Goal: Transaction & Acquisition: Obtain resource

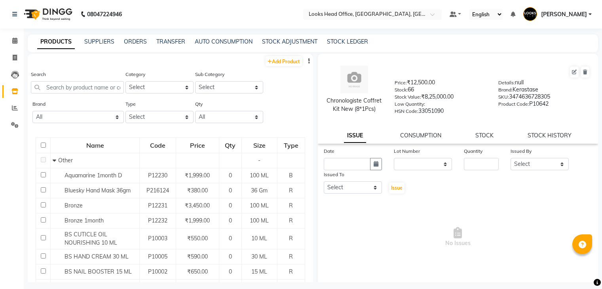
select select
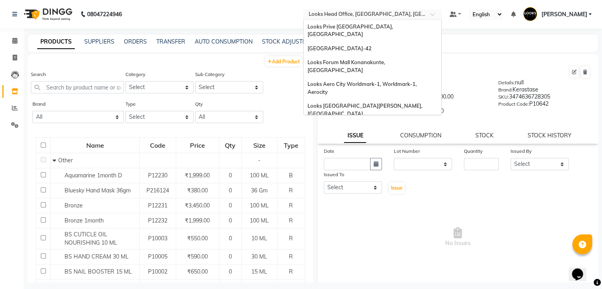
click at [371, 15] on input "text" at bounding box center [364, 15] width 115 height 8
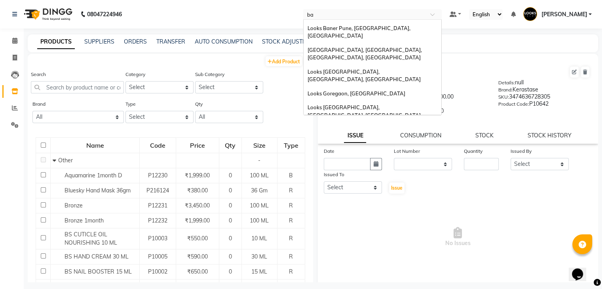
scroll to position [14, 0]
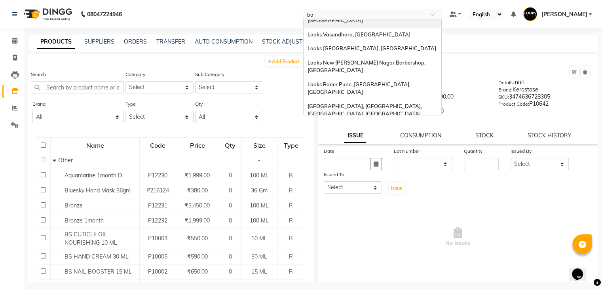
type input "bar"
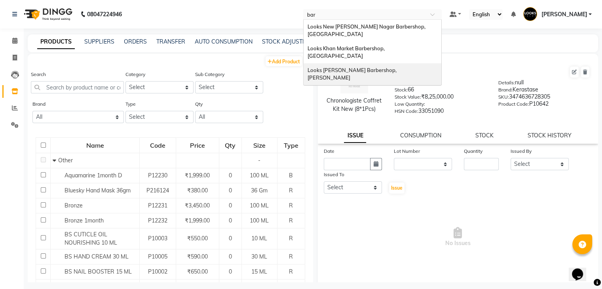
click at [370, 67] on span "Looks [PERSON_NAME] Barbershop, [PERSON_NAME]" at bounding box center [353, 74] width 90 height 14
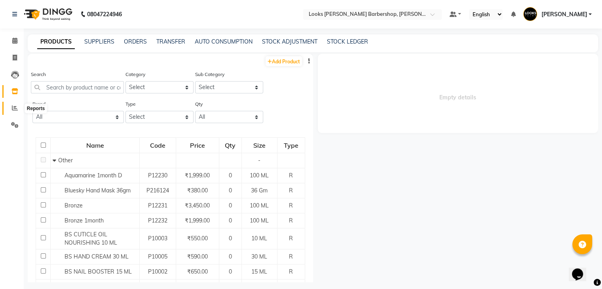
click at [15, 110] on icon at bounding box center [15, 108] width 6 height 6
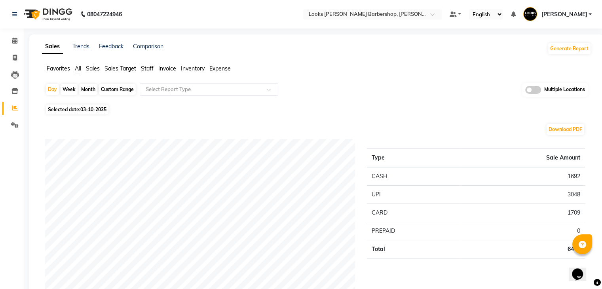
click at [92, 68] on span "Sales" at bounding box center [93, 68] width 14 height 7
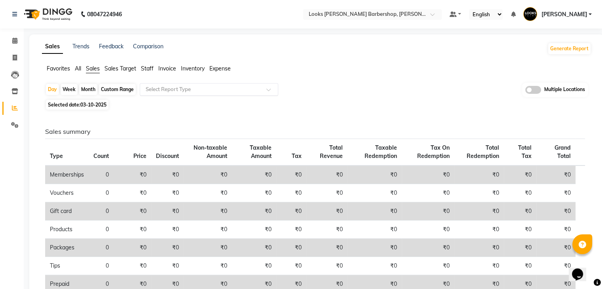
click at [171, 89] on input "text" at bounding box center [201, 89] width 114 height 8
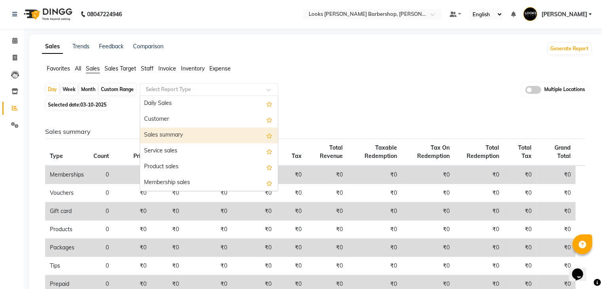
click at [169, 135] on div "Sales summary" at bounding box center [209, 135] width 138 height 16
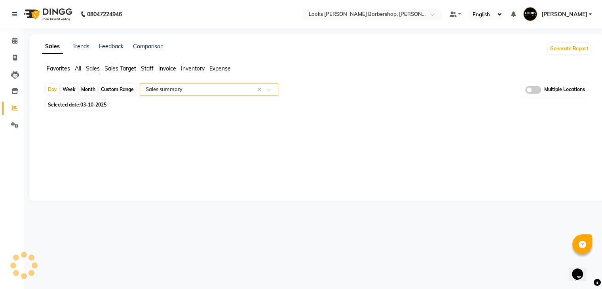
select select "full_report"
select select "csv"
click at [120, 89] on div "Custom Range" at bounding box center [117, 89] width 37 height 11
select select "10"
select select "2025"
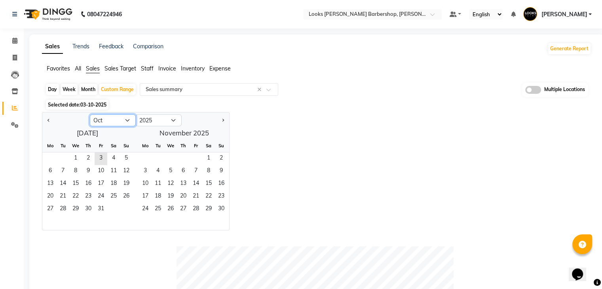
click at [129, 121] on select "Jan Feb Mar Apr May Jun [DATE] Aug Sep Oct Nov Dec" at bounding box center [113, 120] width 46 height 12
select select "9"
click at [90, 114] on select "Jan Feb Mar Apr May Jun [DATE] Aug Sep Oct Nov Dec" at bounding box center [113, 120] width 46 height 12
click at [47, 158] on span "1" at bounding box center [50, 158] width 13 height 13
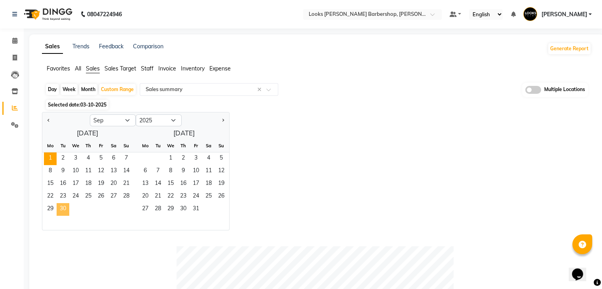
click at [63, 207] on span "30" at bounding box center [63, 209] width 13 height 13
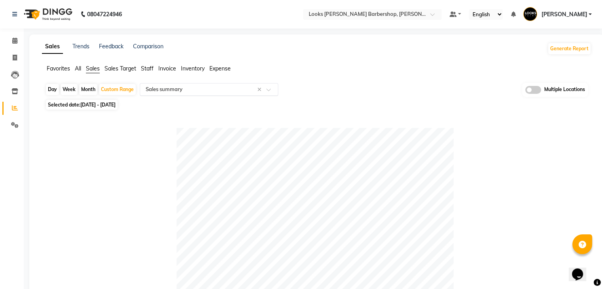
click at [163, 89] on input "text" at bounding box center [201, 89] width 114 height 8
click at [101, 165] on div at bounding box center [315, 266] width 540 height 277
click at [128, 88] on div "Custom Range" at bounding box center [117, 89] width 37 height 11
select select "9"
select select "2025"
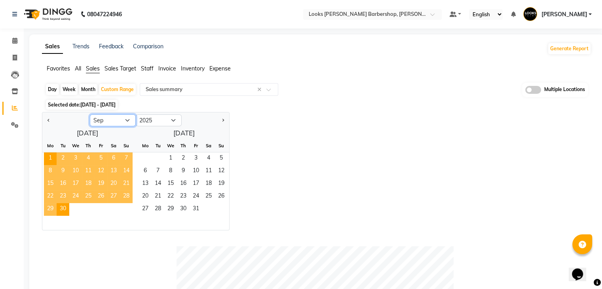
click at [128, 119] on select "Jan Feb Mar Apr May Jun [DATE] Aug Sep Oct Nov Dec" at bounding box center [113, 120] width 46 height 12
select select "8"
click at [90, 114] on select "Jan Feb Mar Apr May Jun [DATE] Aug Sep Oct Nov Dec" at bounding box center [113, 120] width 46 height 12
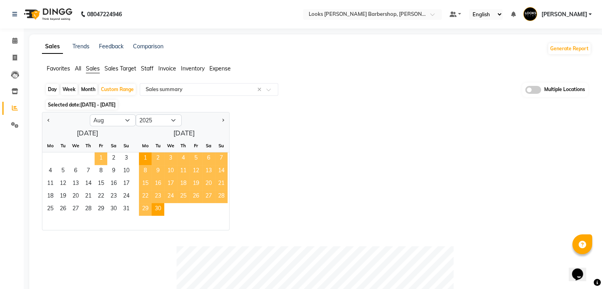
click at [101, 159] on span "1" at bounding box center [101, 158] width 13 height 13
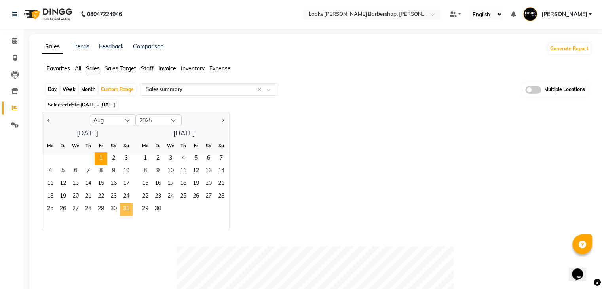
click at [130, 210] on span "31" at bounding box center [126, 209] width 13 height 13
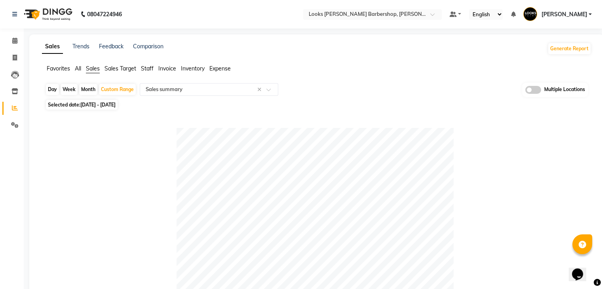
click at [116, 106] on span "[DATE] - [DATE]" at bounding box center [97, 105] width 35 height 6
select select "8"
select select "2025"
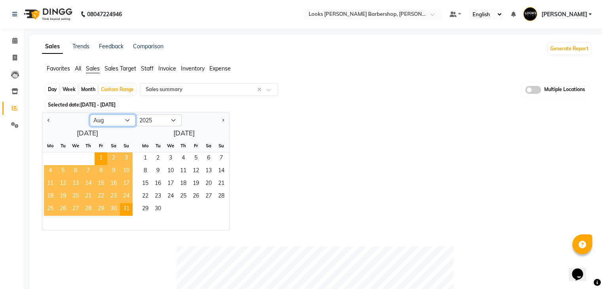
click at [127, 123] on select "Jan Feb Mar Apr May Jun [DATE] Aug Sep Oct Nov Dec" at bounding box center [113, 120] width 46 height 12
select select "7"
click at [90, 114] on select "Jan Feb Mar Apr May Jun [DATE] Aug Sep Oct Nov Dec" at bounding box center [113, 120] width 46 height 12
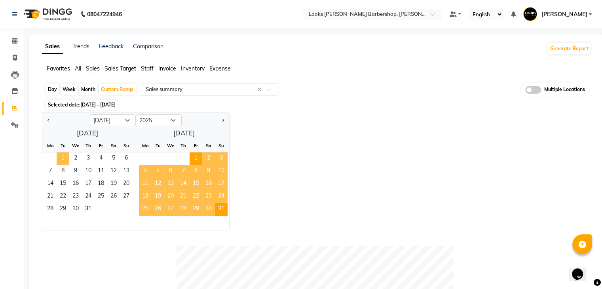
click at [62, 158] on span "1" at bounding box center [63, 158] width 13 height 13
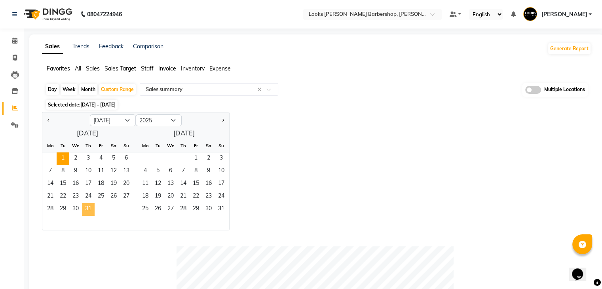
drag, startPoint x: 89, startPoint y: 211, endPoint x: 98, endPoint y: 206, distance: 10.1
click at [89, 211] on span "31" at bounding box center [88, 209] width 13 height 13
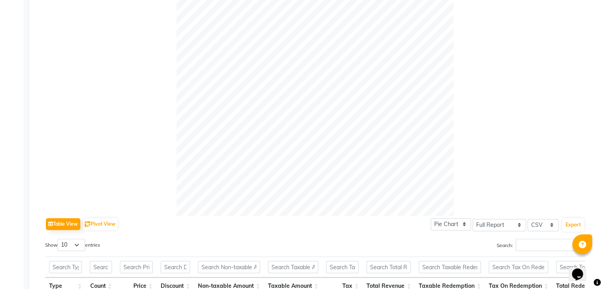
scroll to position [81, 0]
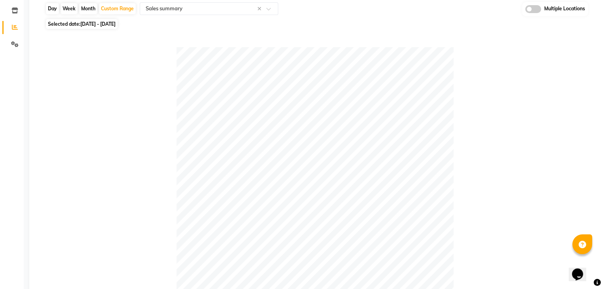
click at [116, 24] on span "[DATE] - [DATE]" at bounding box center [97, 24] width 35 height 6
select select "7"
select select "2025"
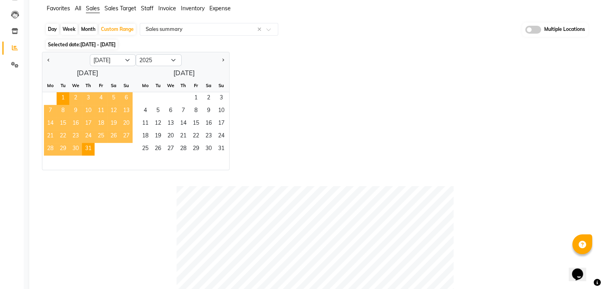
scroll to position [41, 0]
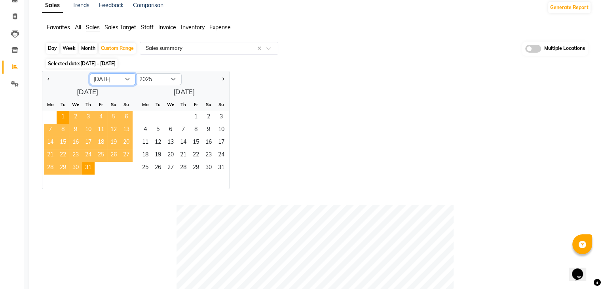
click at [126, 78] on select "Jan Feb Mar Apr May Jun [DATE] Aug Sep Oct Nov Dec" at bounding box center [113, 79] width 46 height 12
select select "8"
click at [90, 73] on select "Jan Feb Mar Apr May Jun [DATE] Aug Sep Oct Nov Dec" at bounding box center [113, 79] width 46 height 12
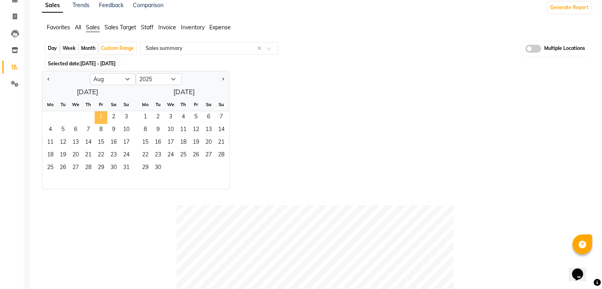
click at [98, 114] on span "1" at bounding box center [101, 117] width 13 height 13
click at [125, 163] on span "31" at bounding box center [126, 168] width 13 height 13
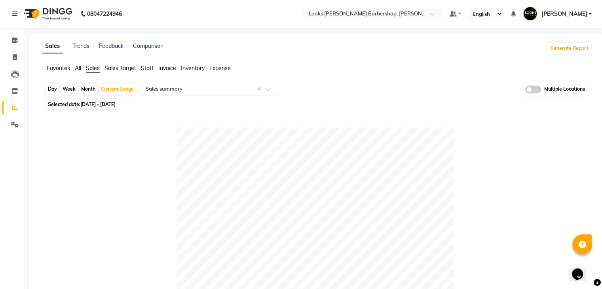
scroll to position [0, 0]
click at [117, 89] on div "Custom Range" at bounding box center [117, 89] width 37 height 11
select select "8"
select select "2025"
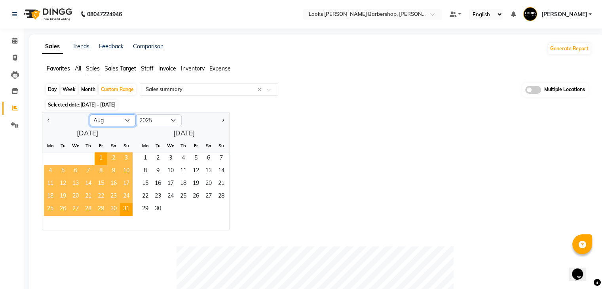
click at [114, 121] on select "Jan Feb Mar Apr May Jun [DATE] Aug Sep Oct Nov Dec" at bounding box center [113, 120] width 46 height 12
select select "7"
click at [90, 114] on select "Jan Feb Mar Apr May Jun [DATE] Aug Sep Oct Nov Dec" at bounding box center [113, 120] width 46 height 12
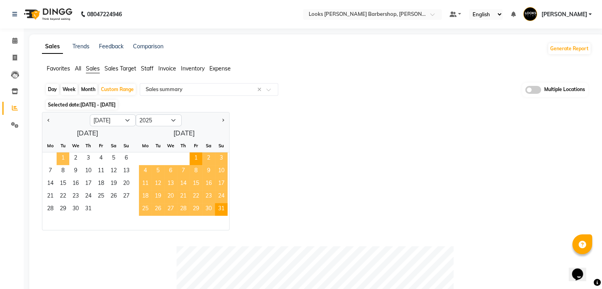
click at [67, 157] on span "1" at bounding box center [63, 158] width 13 height 13
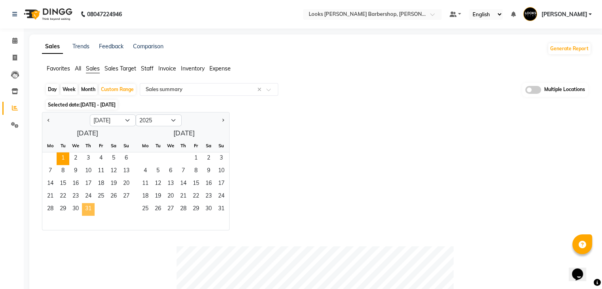
click at [89, 208] on span "31" at bounding box center [88, 209] width 13 height 13
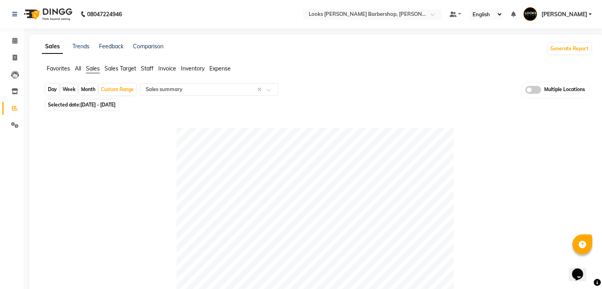
click at [116, 105] on span "[DATE] - [DATE]" at bounding box center [97, 105] width 35 height 6
select select "7"
select select "2025"
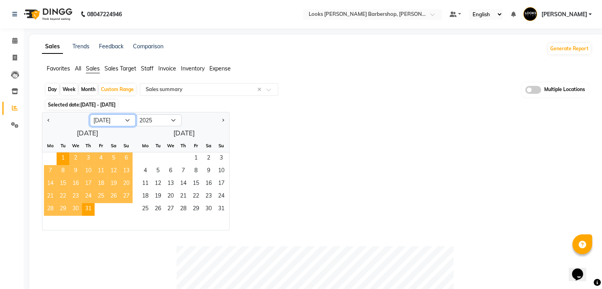
click at [114, 121] on select "Jan Feb Mar Apr May Jun [DATE] Aug Sep Oct Nov Dec" at bounding box center [113, 120] width 46 height 12
select select "6"
click at [90, 114] on select "Jan Feb Mar Apr May Jun [DATE] Aug Sep Oct Nov Dec" at bounding box center [113, 120] width 46 height 12
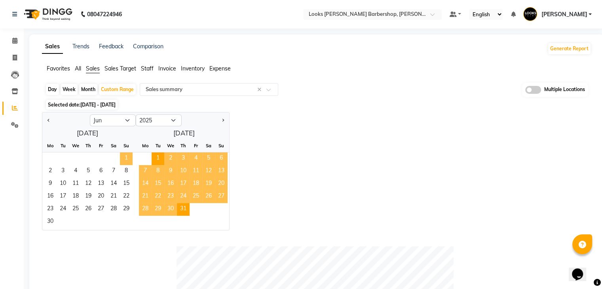
click at [127, 157] on span "1" at bounding box center [126, 158] width 13 height 13
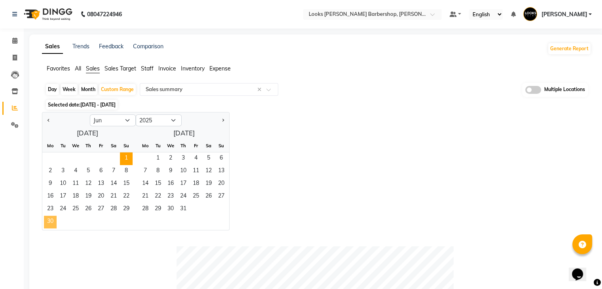
click at [51, 219] on span "30" at bounding box center [50, 222] width 13 height 13
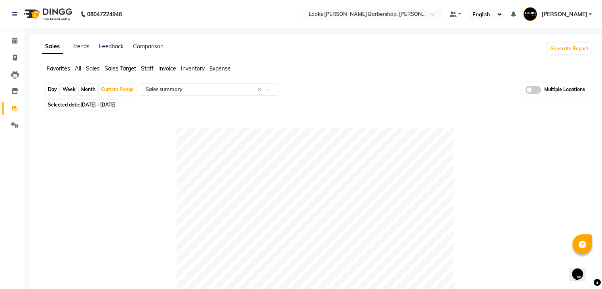
click at [116, 103] on span "[DATE] - [DATE]" at bounding box center [97, 105] width 35 height 6
select select "6"
select select "2025"
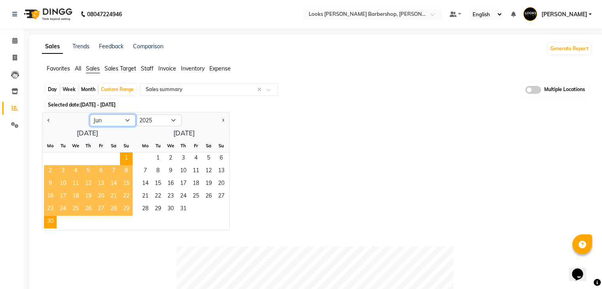
click at [127, 121] on select "Jan Feb Mar Apr May Jun [DATE] Aug Sep Oct Nov Dec" at bounding box center [113, 120] width 46 height 12
click at [90, 114] on select "Jan Feb Mar Apr May Jun [DATE] Aug Sep Oct Nov Dec" at bounding box center [113, 120] width 46 height 12
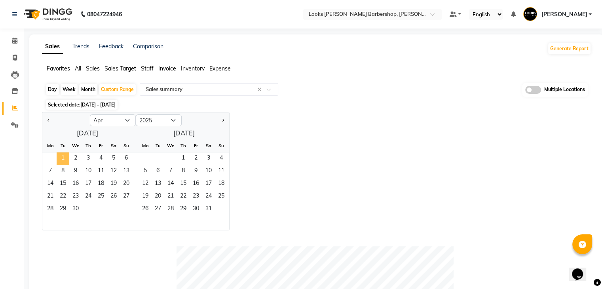
click at [68, 158] on span "1" at bounding box center [63, 158] width 13 height 13
click at [116, 121] on select "Jan Feb Mar Apr May Jun [DATE] Aug Sep Oct Nov Dec" at bounding box center [113, 120] width 46 height 12
select select "9"
click at [90, 114] on select "Jan Feb Mar Apr May Jun [DATE] Aug Sep Oct Nov Dec" at bounding box center [113, 120] width 46 height 12
click at [62, 208] on span "30" at bounding box center [63, 209] width 13 height 13
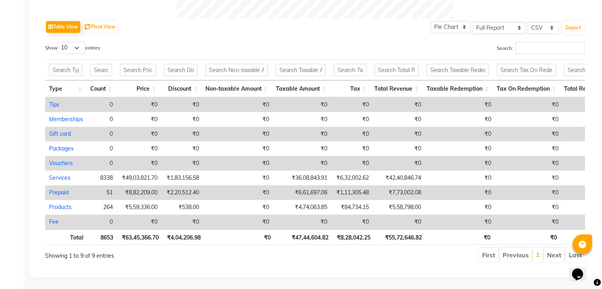
scroll to position [397, 0]
